Goal: Information Seeking & Learning: Learn about a topic

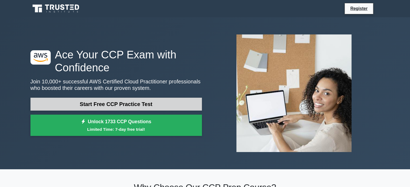
click at [144, 103] on link "Start Free CCP Practice Test" at bounding box center [115, 104] width 171 height 13
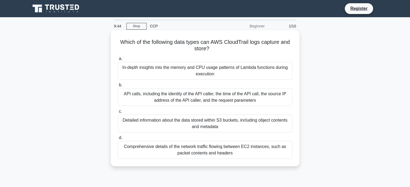
click at [196, 123] on div "Detailed information about the data stored within S3 buckets, including object …" at bounding box center [205, 124] width 175 height 18
click at [118, 113] on input "c. Detailed information about the data stored within S3 buckets, including obje…" at bounding box center [118, 112] width 0 height 4
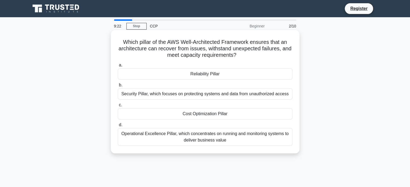
click at [206, 92] on div "Security Pillar, which focuses on protecting systems and data from unauthorized…" at bounding box center [205, 93] width 175 height 11
click at [118, 87] on input "b. Security Pillar, which focuses on protecting systems and data from unauthori…" at bounding box center [118, 85] width 0 height 4
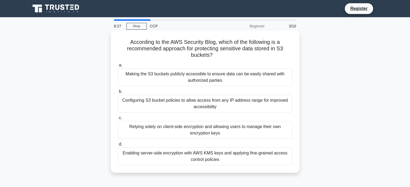
click at [197, 155] on div "Enabling server-side encryption with AWS KMS keys and applying fine-grained acc…" at bounding box center [205, 157] width 175 height 18
click at [118, 146] on input "d. Enabling server-side encryption with AWS KMS keys and applying fine-grained …" at bounding box center [118, 145] width 0 height 4
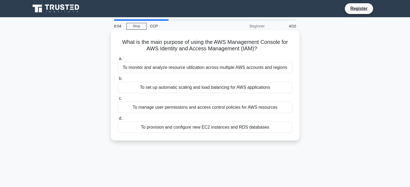
click at [197, 109] on div "To manage user permissions and access control policies for AWS resources" at bounding box center [205, 107] width 175 height 11
click at [118, 100] on input "c. To manage user permissions and access control policies for AWS resources" at bounding box center [118, 99] width 0 height 4
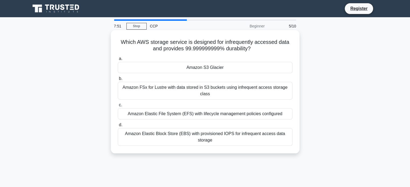
click at [205, 70] on div "Amazon S3 Glacier" at bounding box center [205, 67] width 175 height 11
click at [118, 61] on input "a. Amazon S3 Glacier" at bounding box center [118, 59] width 0 height 4
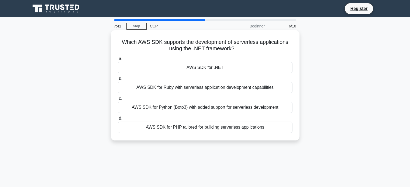
click at [207, 68] on div "AWS SDK for .NET" at bounding box center [205, 67] width 175 height 11
click at [118, 61] on input "a. AWS SDK for .NET" at bounding box center [118, 59] width 0 height 4
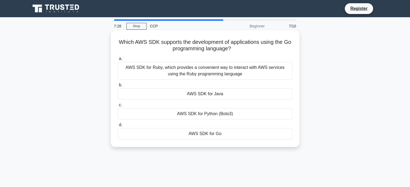
click at [188, 75] on div "AWS SDK for Ruby, which provides a convenient way to interact with AWS services…" at bounding box center [205, 71] width 175 height 18
click at [118, 61] on input "a. AWS SDK for Ruby, which provides a convenient way to interact with AWS servi…" at bounding box center [118, 59] width 0 height 4
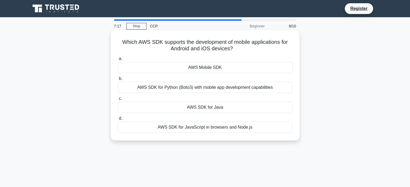
click at [215, 70] on div "AWS Mobile SDK" at bounding box center [205, 67] width 175 height 11
click at [118, 61] on input "a. AWS Mobile SDK" at bounding box center [118, 59] width 0 height 4
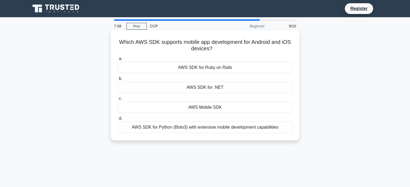
click at [210, 107] on div "AWS Mobile SDK" at bounding box center [205, 107] width 175 height 11
click at [118, 100] on input "c. AWS Mobile SDK" at bounding box center [118, 99] width 0 height 4
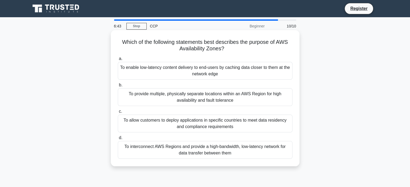
click at [205, 100] on div "To provide multiple, physically separate locations within an AWS Region for hig…" at bounding box center [205, 97] width 175 height 18
click at [118, 87] on input "b. To provide multiple, physically separate locations within an AWS Region for …" at bounding box center [118, 85] width 0 height 4
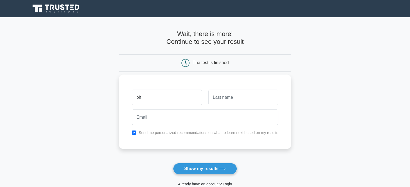
type input "[PERSON_NAME]"
click at [218, 100] on input "text" at bounding box center [243, 98] width 70 height 16
type input "NEELI"
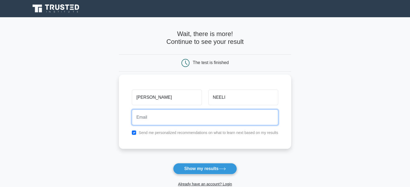
click at [212, 115] on input "email" at bounding box center [205, 118] width 146 height 16
type input "neeli.sunny23@gmail.com"
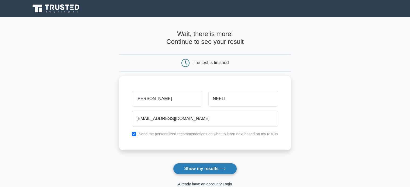
click at [205, 169] on button "Show my results" at bounding box center [205, 168] width 64 height 11
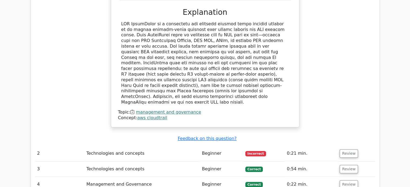
scroll to position [566, 0]
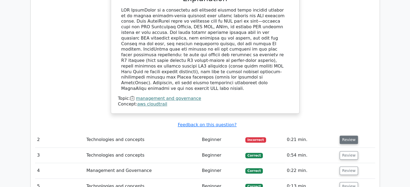
click at [347, 136] on button "Review" at bounding box center [348, 140] width 18 height 8
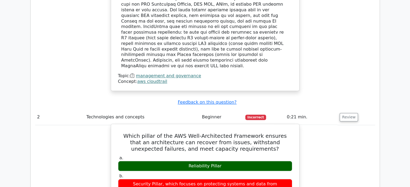
scroll to position [646, 0]
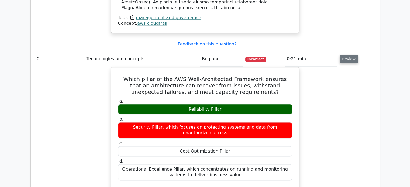
click at [345, 55] on button "Review" at bounding box center [348, 59] width 18 height 8
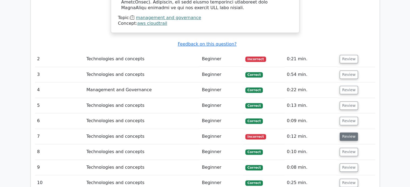
click at [346, 132] on button "Review" at bounding box center [348, 136] width 18 height 8
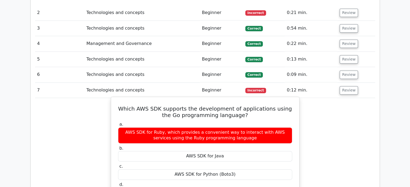
scroll to position [673, 0]
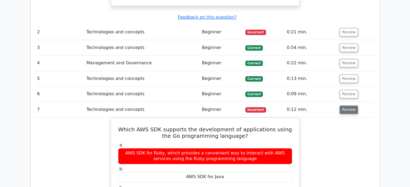
click at [349, 106] on button "Review" at bounding box center [348, 110] width 18 height 8
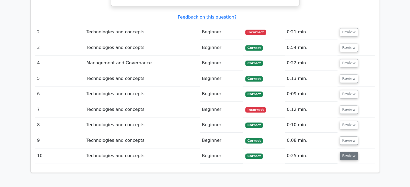
click at [340, 152] on button "Review" at bounding box center [348, 156] width 18 height 8
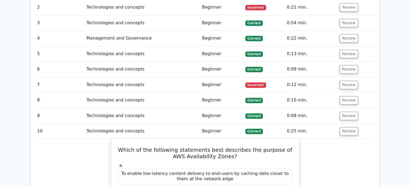
scroll to position [754, 0]
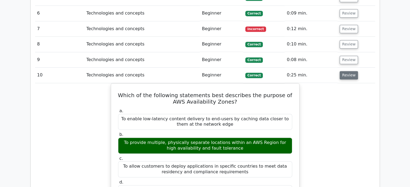
click at [343, 71] on button "Review" at bounding box center [348, 75] width 18 height 8
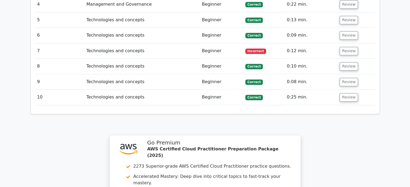
scroll to position [673, 0]
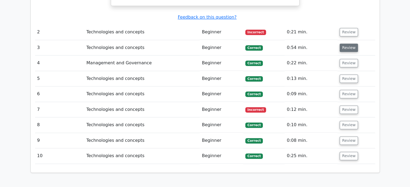
click at [347, 44] on button "Review" at bounding box center [348, 48] width 18 height 8
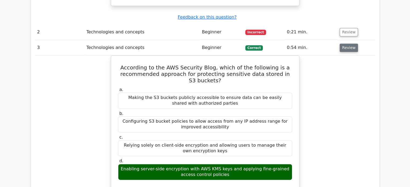
click at [344, 44] on button "Review" at bounding box center [348, 48] width 18 height 8
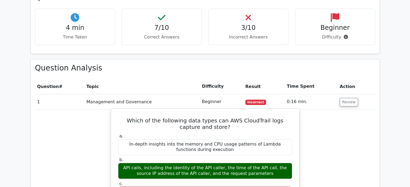
scroll to position [323, 0]
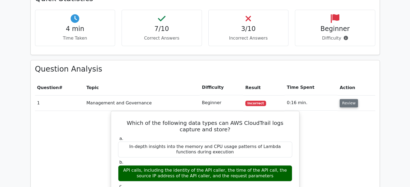
click at [344, 99] on button "Review" at bounding box center [348, 103] width 18 height 8
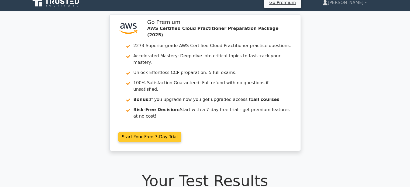
scroll to position [0, 0]
